Goal: Book appointment/travel/reservation

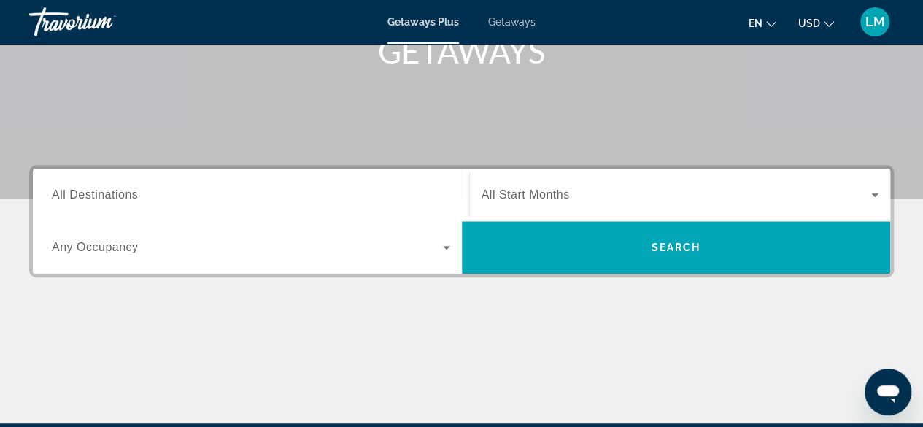
scroll to position [247, 0]
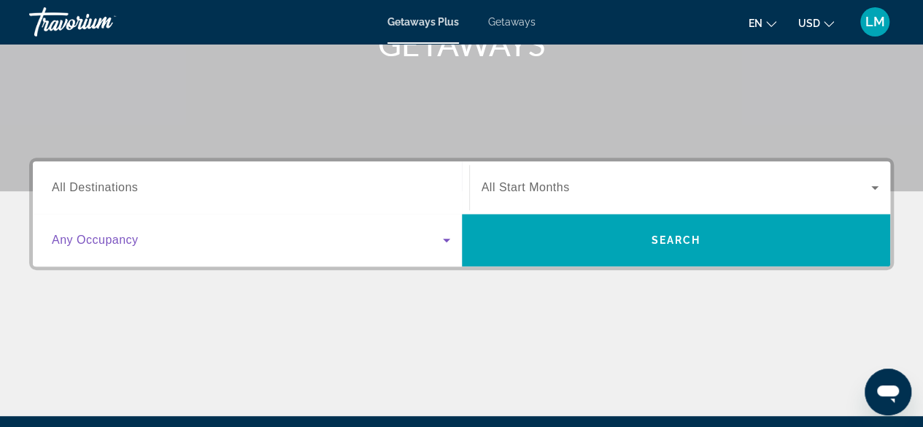
click at [447, 240] on icon "Search widget" at bounding box center [446, 241] width 7 height 4
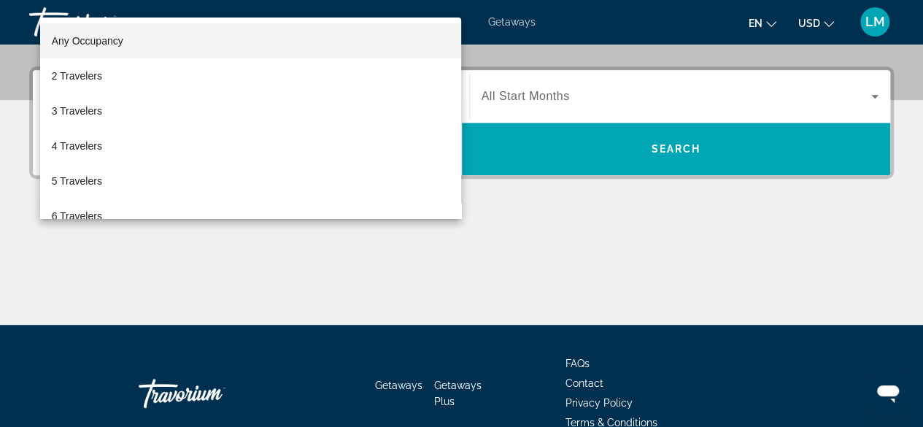
scroll to position [356, 0]
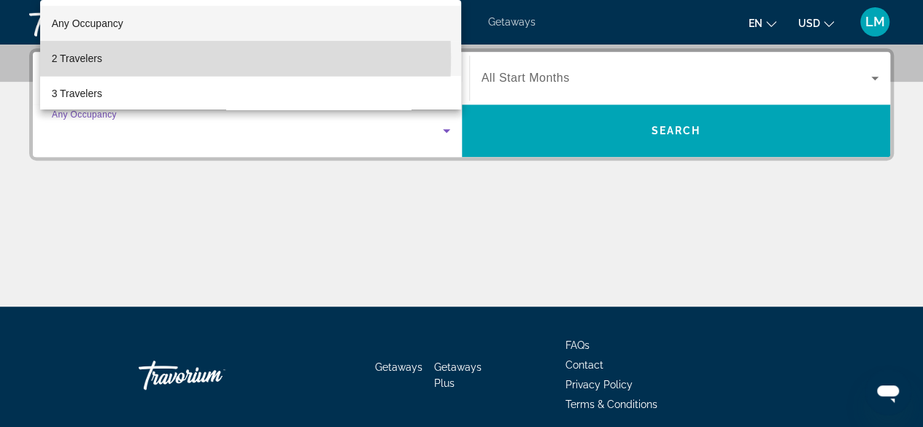
click at [96, 58] on span "2 Travelers" at bounding box center [77, 59] width 50 height 18
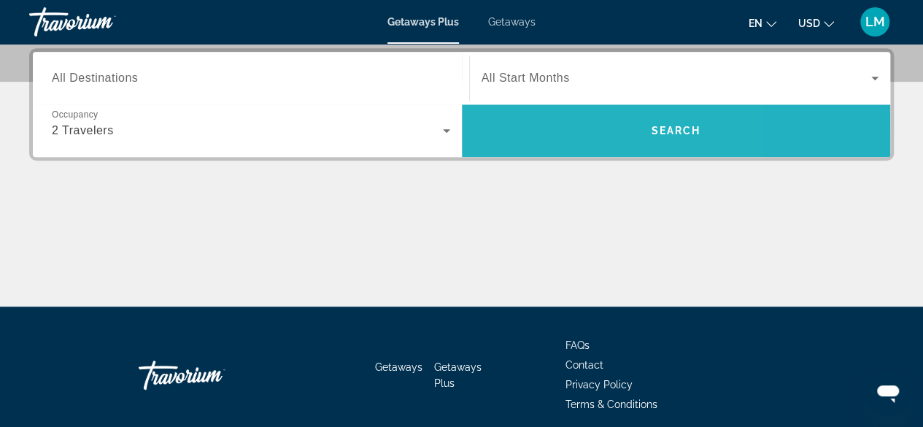
click at [549, 104] on span "Search widget" at bounding box center [676, 130] width 429 height 53
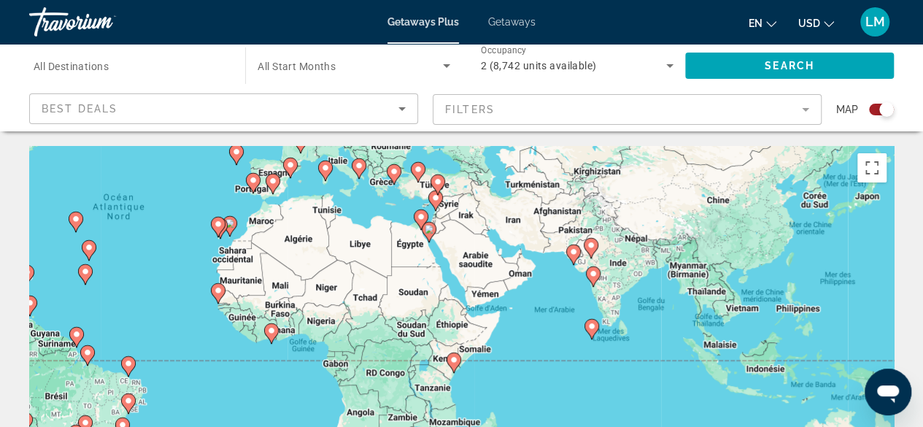
drag, startPoint x: 829, startPoint y: 344, endPoint x: 526, endPoint y: 209, distance: 331.2
click at [526, 209] on div "Pour activer le glissement avec le clavier, appuyez sur Alt+Entrée. Une fois ce…" at bounding box center [461, 365] width 865 height 438
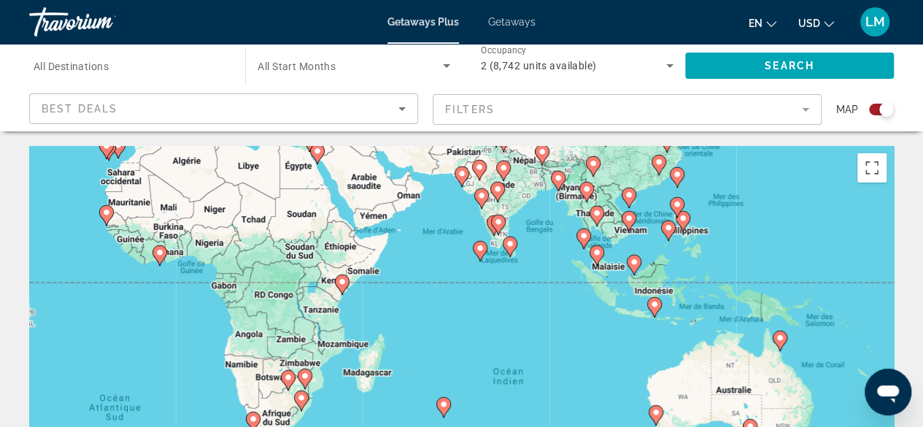
drag, startPoint x: 792, startPoint y: 342, endPoint x: 674, endPoint y: 260, distance: 143.1
click at [674, 260] on div "Pour activer le glissement avec le clavier, appuyez sur Alt+Entrée. Une fois ce…" at bounding box center [461, 365] width 865 height 438
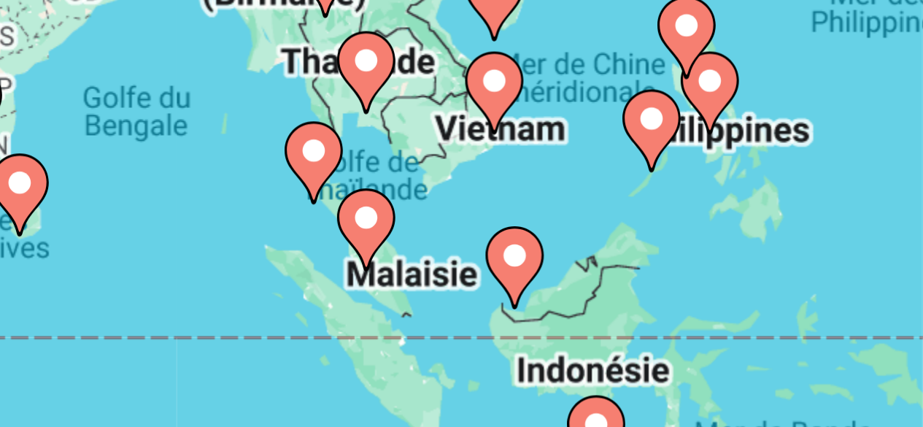
click at [666, 228] on icon "Main content" at bounding box center [666, 226] width 13 height 19
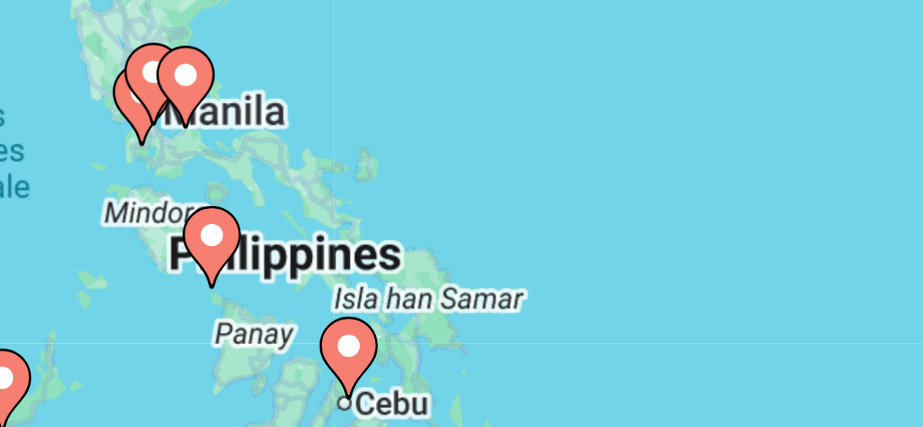
drag, startPoint x: 587, startPoint y: 276, endPoint x: 635, endPoint y: 205, distance: 85.2
click at [635, 205] on div "Pour activer le glissement avec le clavier, appuyez sur Alt+Entrée. Une fois ce…" at bounding box center [461, 365] width 865 height 438
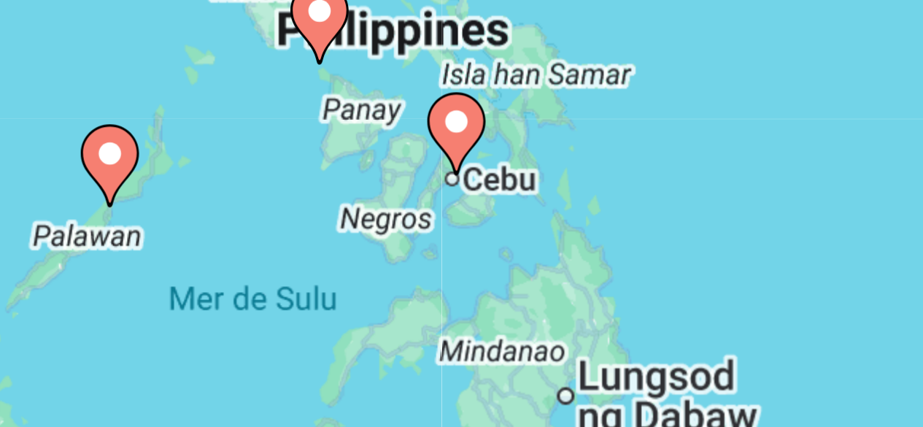
drag, startPoint x: 614, startPoint y: 244, endPoint x: 638, endPoint y: 193, distance: 55.8
click at [638, 193] on div "Pour activer le glissement avec le clavier, appuyez sur Alt+Entrée. Une fois ce…" at bounding box center [461, 365] width 865 height 438
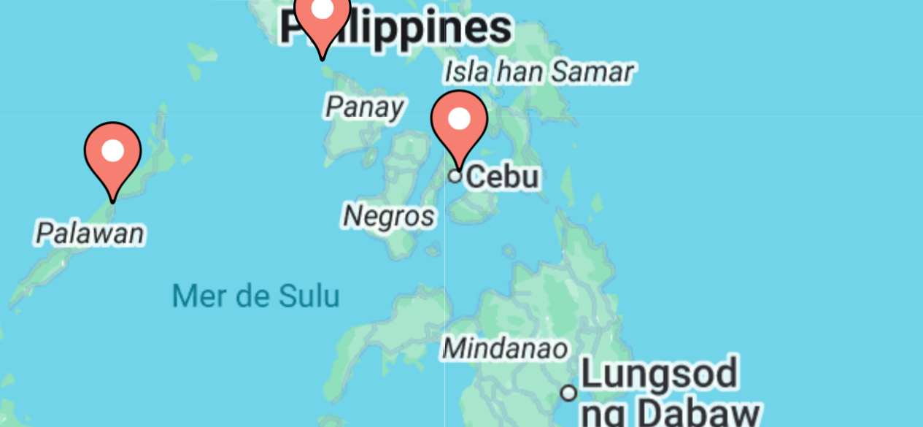
click at [617, 225] on image "Main content" at bounding box center [619, 224] width 9 height 9
type input "**********"
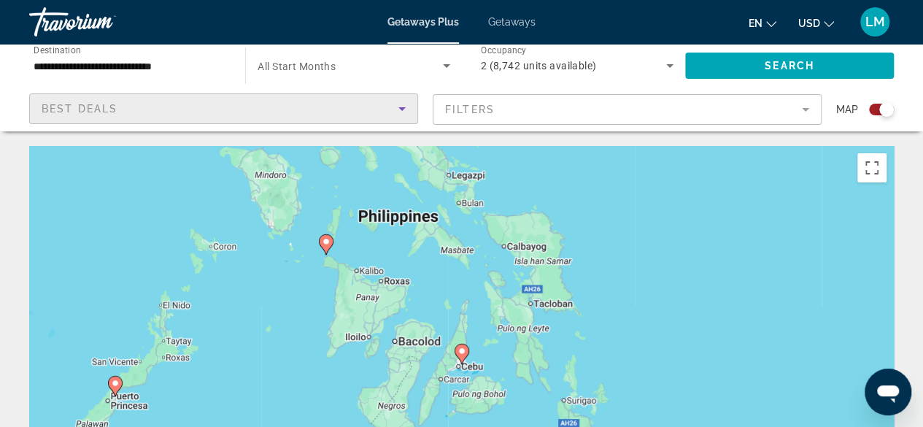
click at [398, 112] on icon "Sort by" at bounding box center [402, 109] width 18 height 18
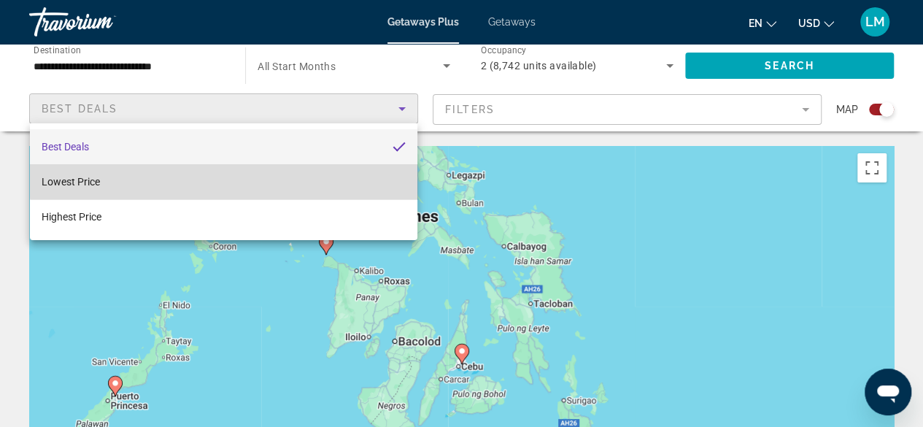
click at [368, 176] on mat-option "Lowest Price" at bounding box center [223, 181] width 387 height 35
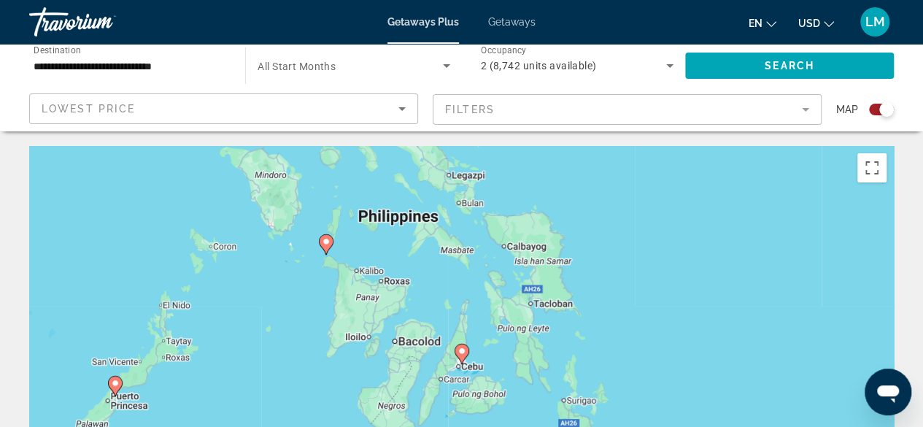
click at [533, 122] on mat-form-field "Filters" at bounding box center [627, 109] width 389 height 31
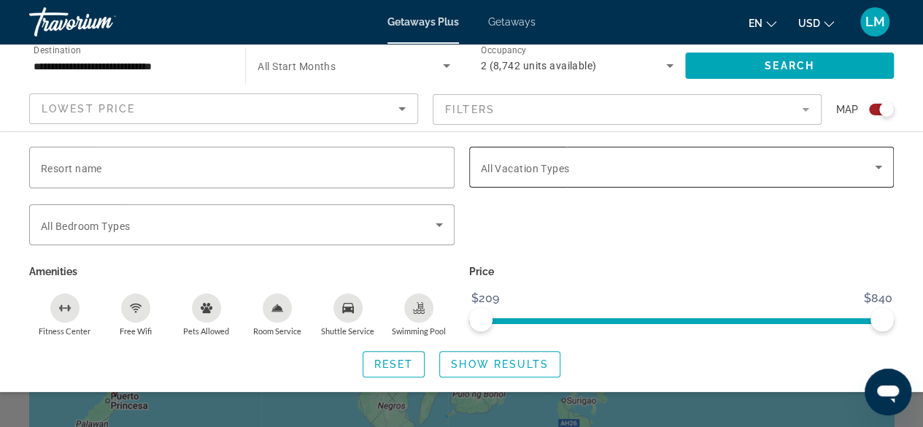
click at [528, 163] on span "All Vacation Types" at bounding box center [525, 169] width 89 height 12
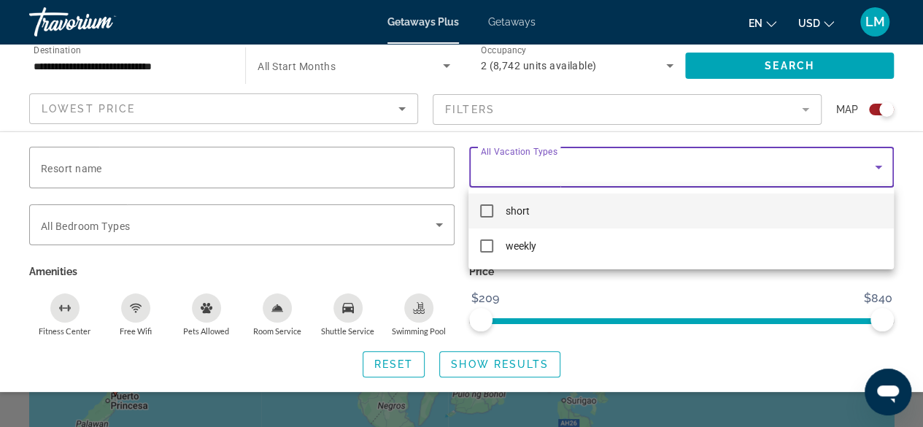
click at [528, 161] on div at bounding box center [461, 213] width 923 height 427
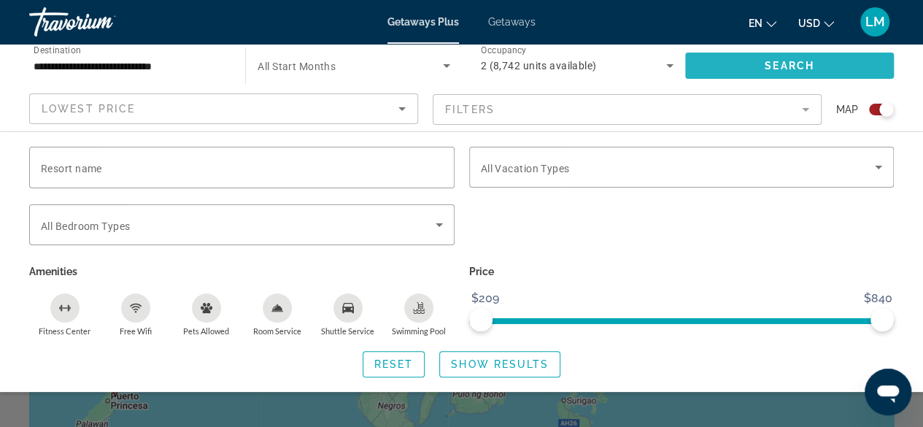
click at [772, 60] on span "Search" at bounding box center [790, 66] width 50 height 12
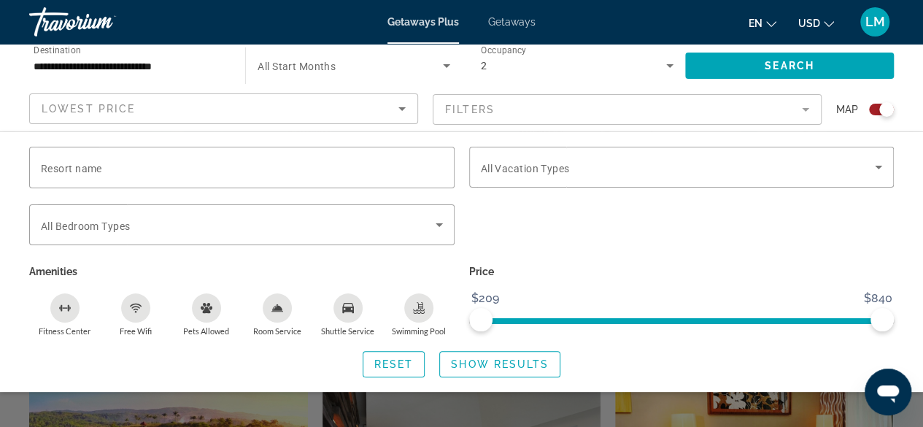
scroll to position [283, 0]
click at [797, 66] on span "Search" at bounding box center [790, 66] width 50 height 12
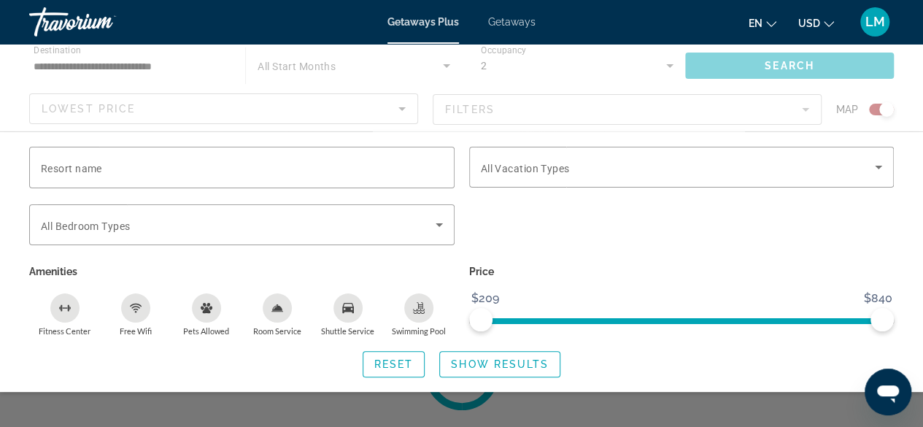
scroll to position [0, 0]
